Goal: Information Seeking & Learning: Learn about a topic

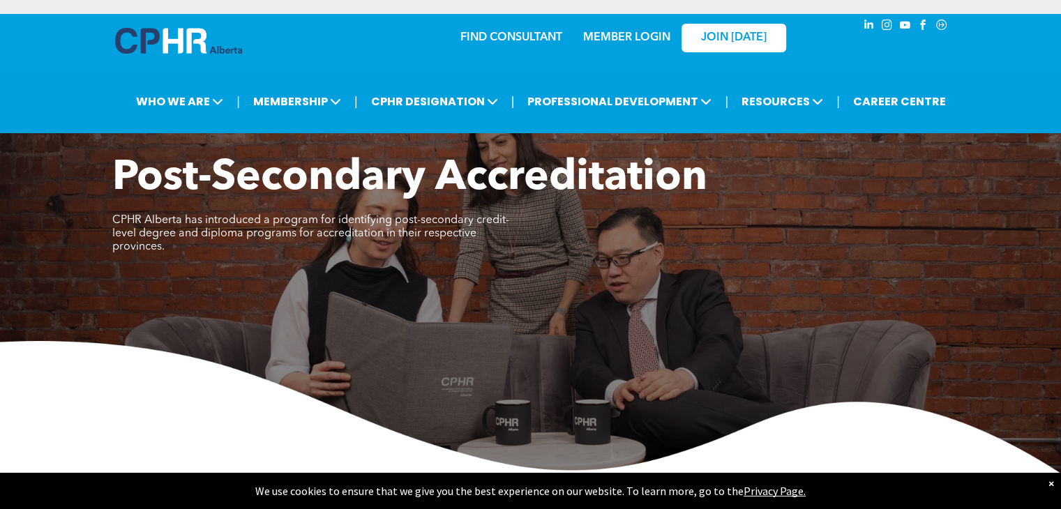
click at [1048, 476] on div "×" at bounding box center [1051, 483] width 6 height 14
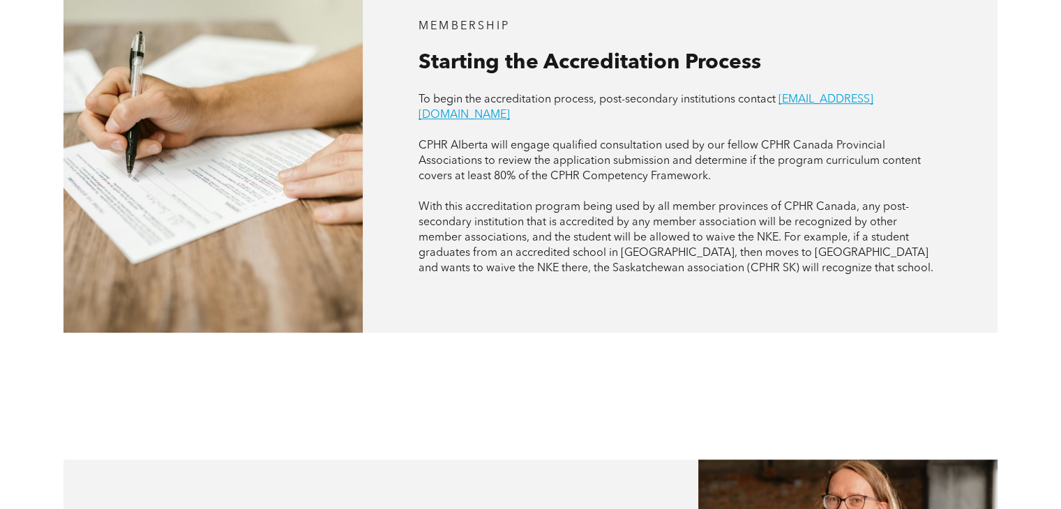
scroll to position [912, 0]
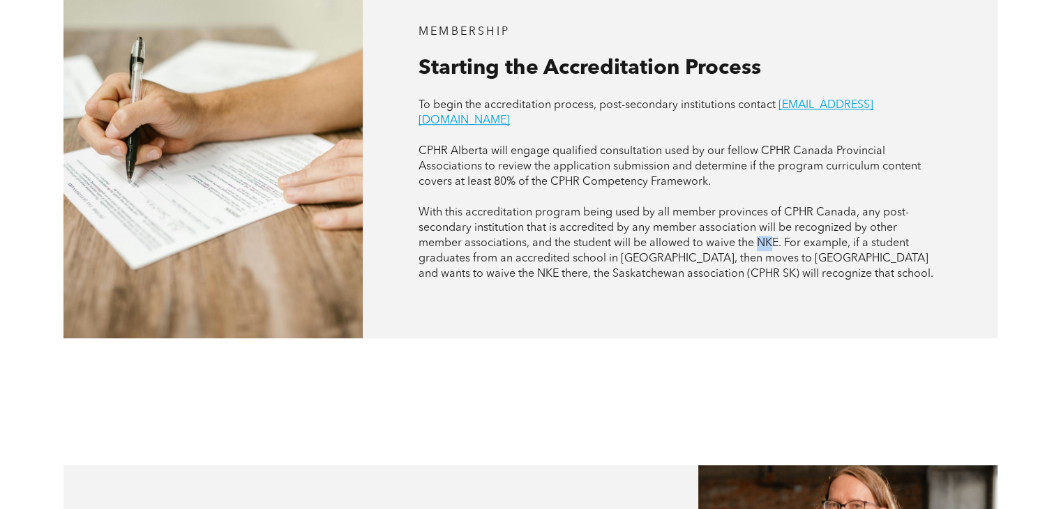
drag, startPoint x: 758, startPoint y: 213, endPoint x: 773, endPoint y: 213, distance: 14.7
click at [773, 213] on span "With this accreditation program being used by all member provinces of CPHR Cana…" at bounding box center [675, 243] width 515 height 73
click at [751, 190] on p at bounding box center [679, 197] width 523 height 15
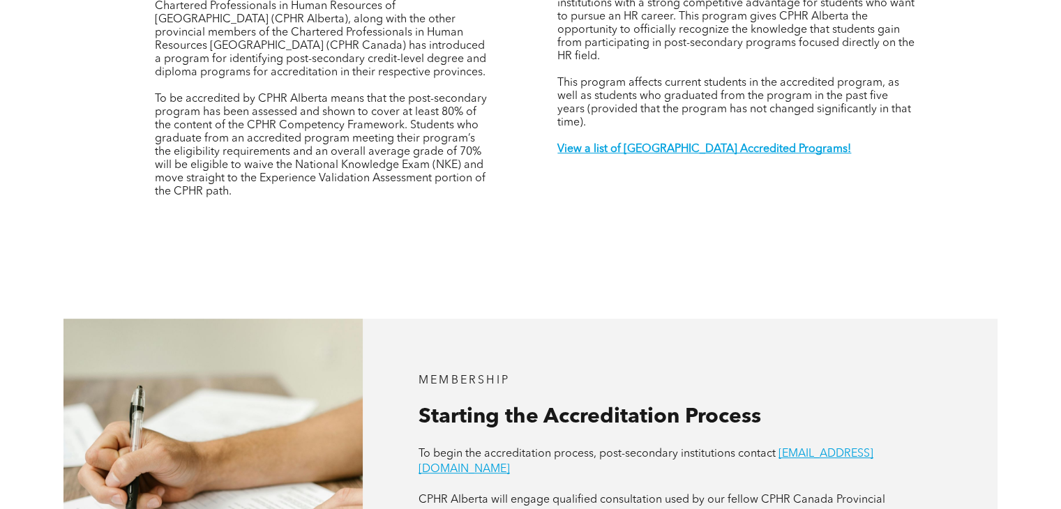
scroll to position [605, 0]
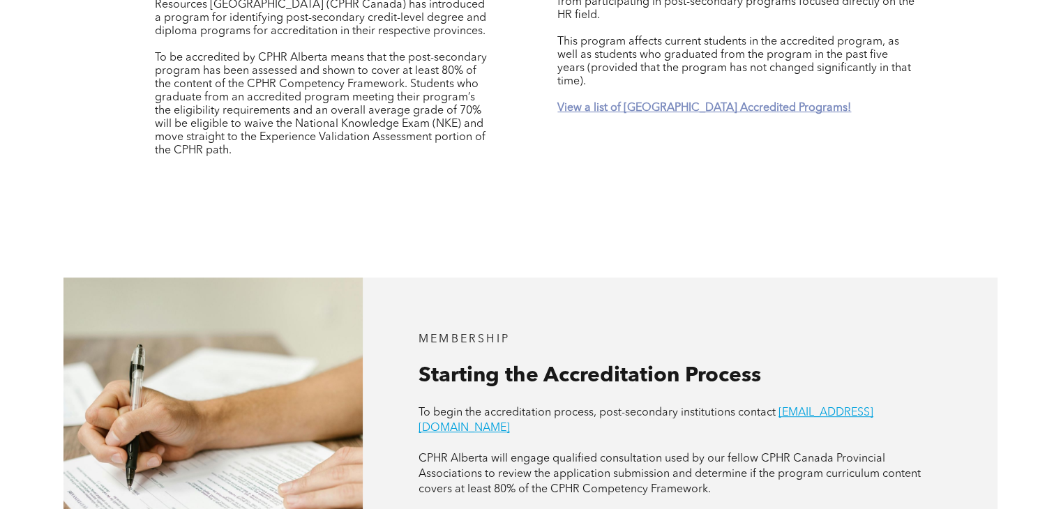
click at [701, 103] on strong "View a list of [GEOGRAPHIC_DATA] Accredited Programs!" at bounding box center [704, 108] width 294 height 11
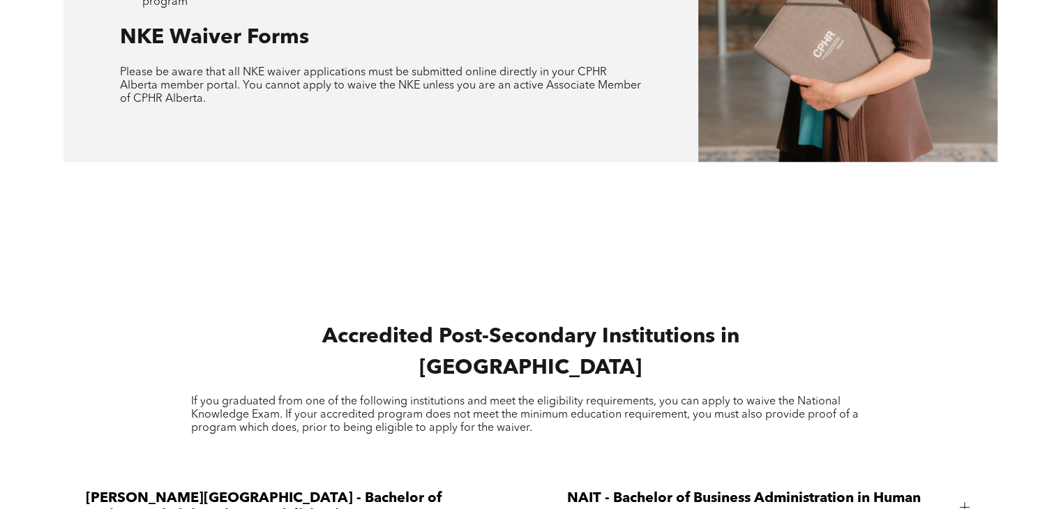
scroll to position [1549, 0]
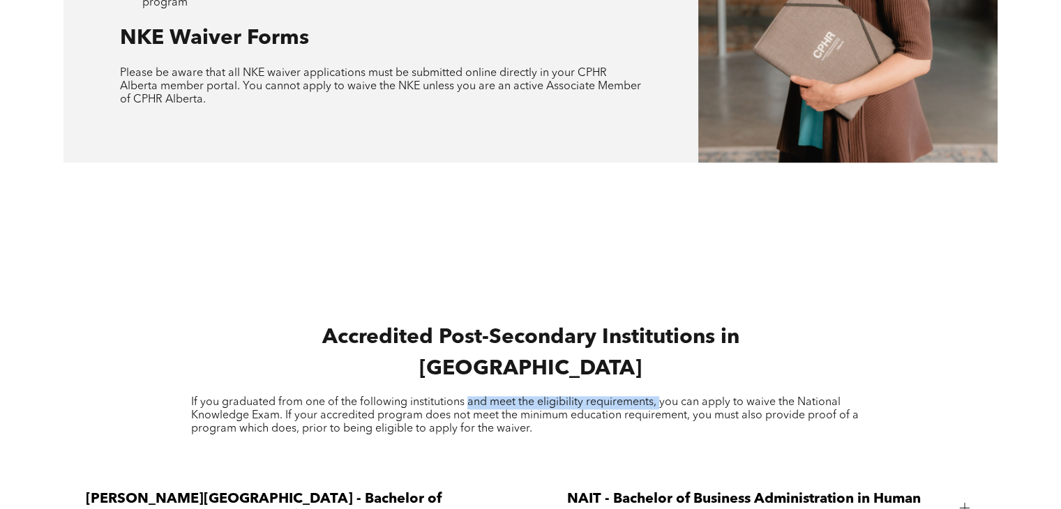
drag, startPoint x: 660, startPoint y: 378, endPoint x: 467, endPoint y: 384, distance: 193.3
click at [467, 397] on span "If you graduated from one of the following institutions and meet the eligibilit…" at bounding box center [524, 416] width 667 height 38
click at [499, 408] on span "If you graduated from one of the following institutions and meet the eligibilit…" at bounding box center [524, 416] width 667 height 38
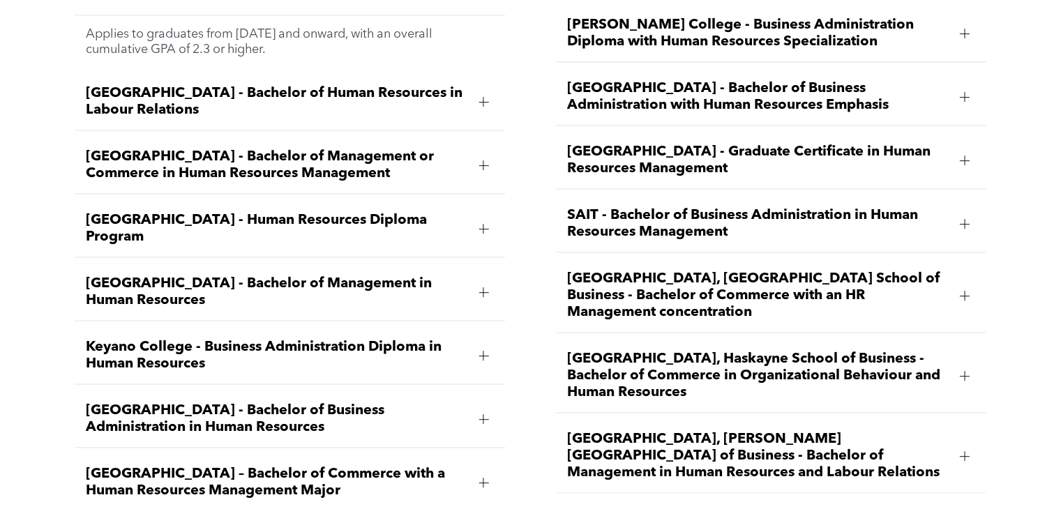
scroll to position [2069, 0]
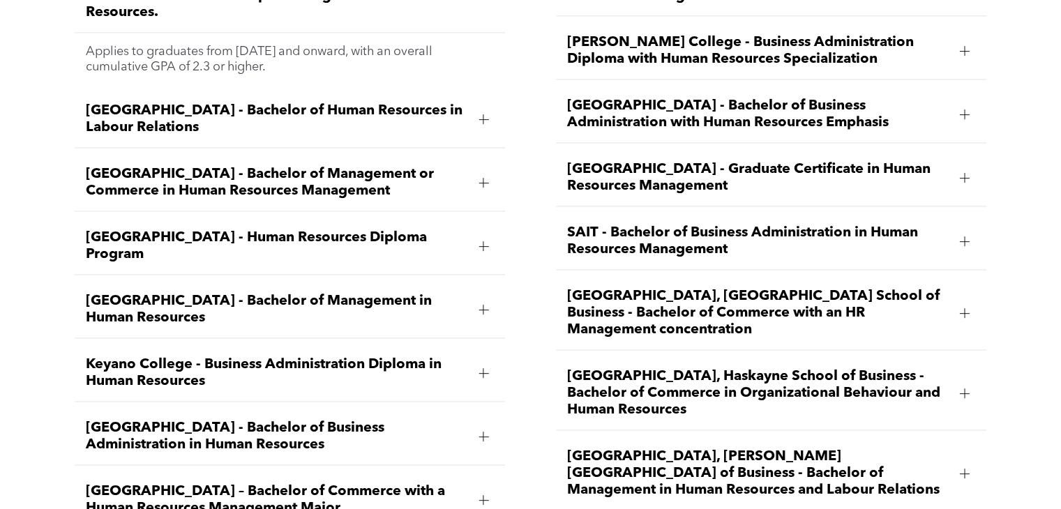
click at [805, 161] on span "[GEOGRAPHIC_DATA] - Graduate Certificate in Human Resources Management" at bounding box center [757, 177] width 381 height 33
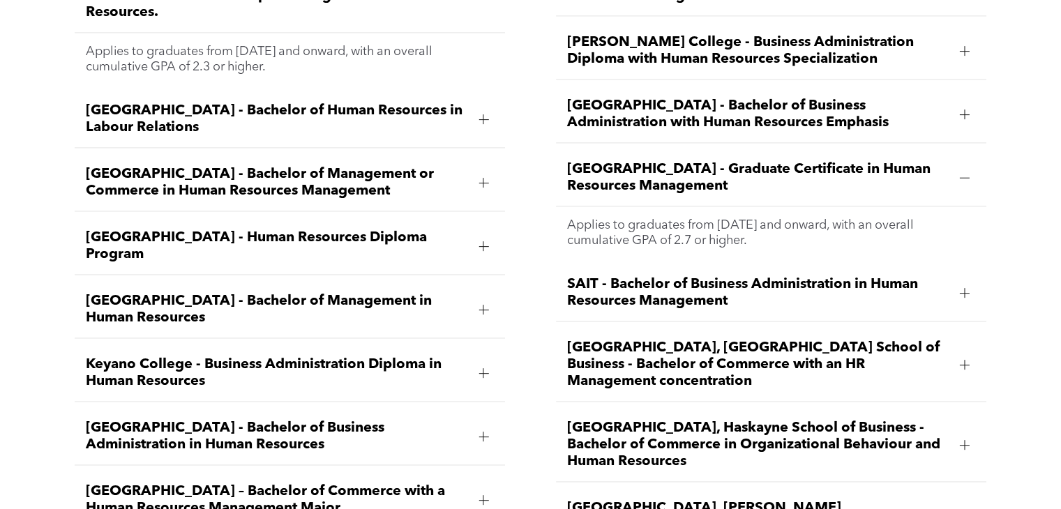
click at [772, 161] on span "[GEOGRAPHIC_DATA] - Graduate Certificate in Human Resources Management" at bounding box center [757, 177] width 381 height 33
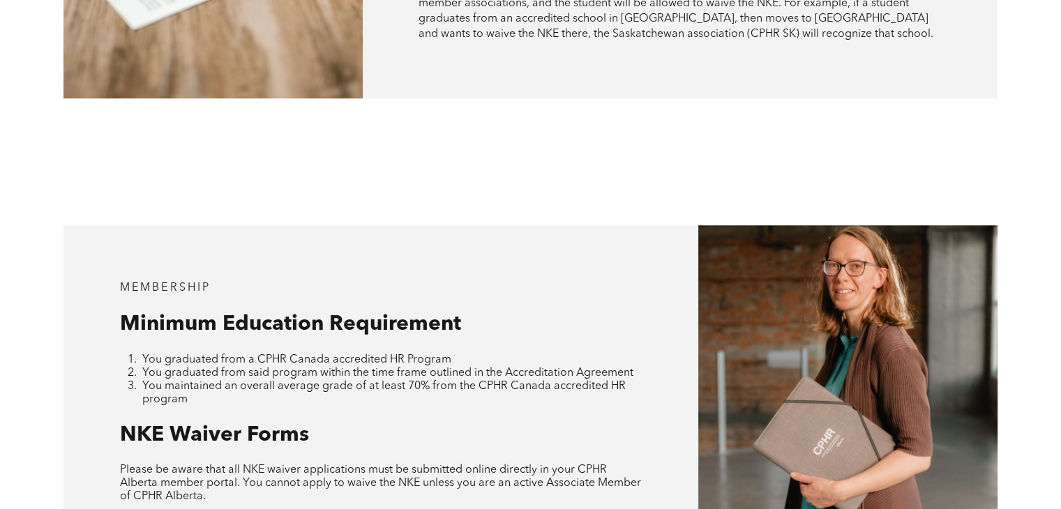
scroll to position [1152, 0]
drag, startPoint x: 404, startPoint y: 361, endPoint x: 437, endPoint y: 363, distance: 32.8
click at [437, 381] on span "You maintained an overall average grade of at least 70% from the CPHR Canada ac…" at bounding box center [383, 393] width 483 height 24
click at [374, 395] on div "MEMBERSHIP Minimum Education Requirement You graduated from a CPHR Canada accre…" at bounding box center [380, 392] width 635 height 334
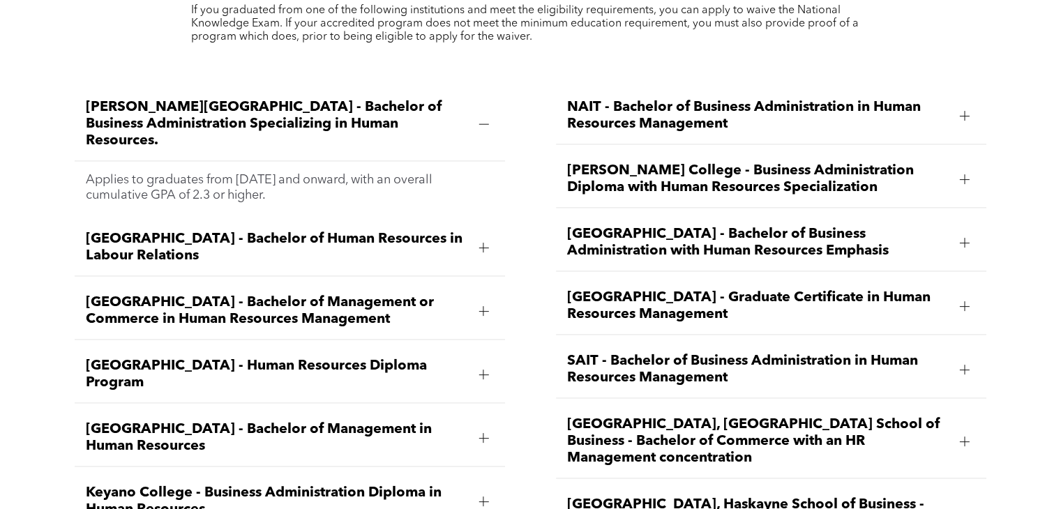
scroll to position [1940, 0]
click at [491, 114] on div at bounding box center [483, 124] width 21 height 21
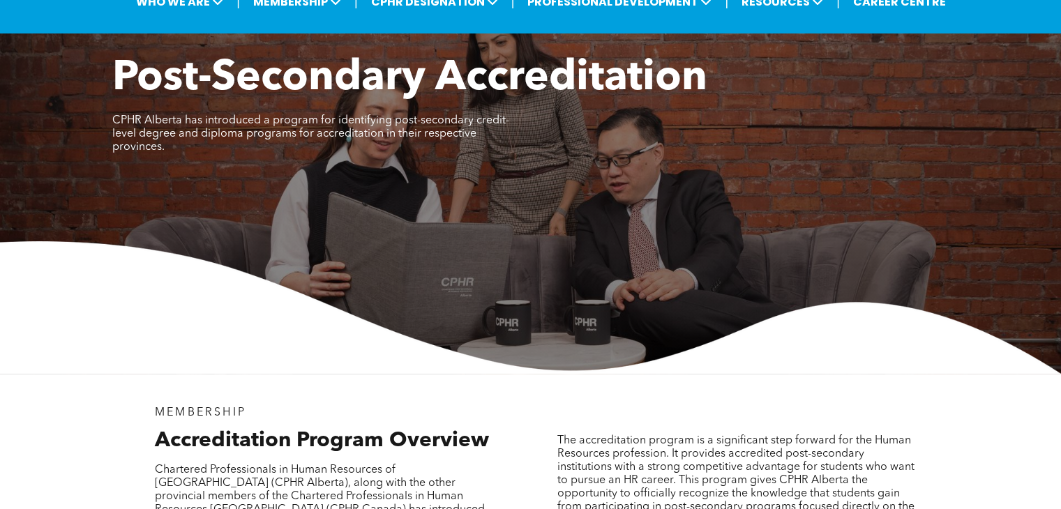
scroll to position [0, 0]
